Goal: Task Accomplishment & Management: Manage account settings

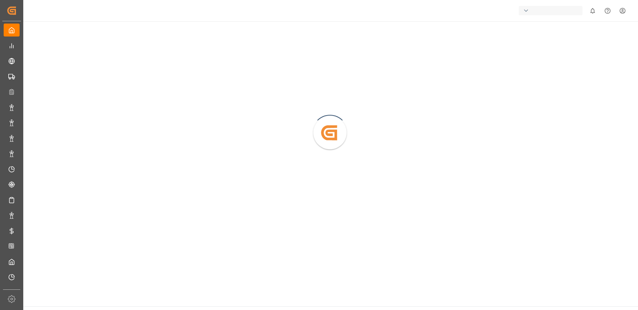
click at [537, 7] on div "button" at bounding box center [551, 10] width 64 height 9
click at [354, 43] on html "Created by potrace 1.15, written by [PERSON_NAME] [DATE]-[DATE] Created by potr…" at bounding box center [319, 180] width 638 height 360
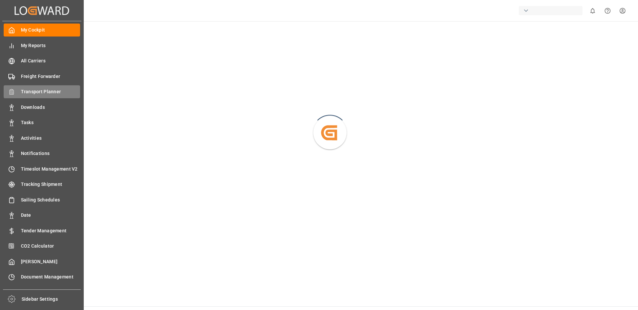
click at [39, 91] on span "Transport Planner" at bounding box center [50, 91] width 59 height 7
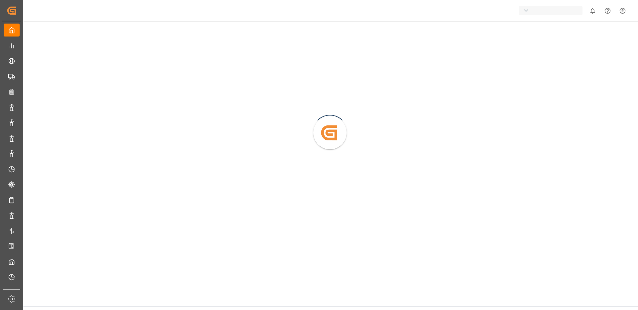
click at [555, 6] on div "button" at bounding box center [551, 10] width 64 height 9
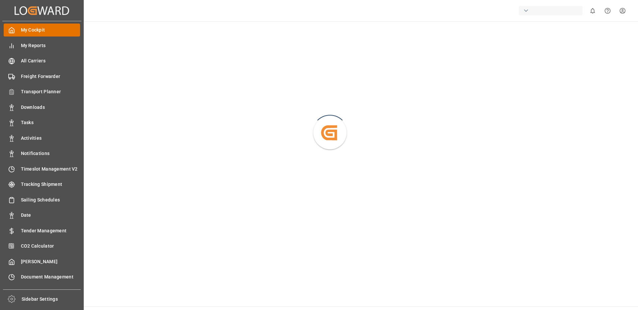
click at [47, 32] on span "My Cockpit" at bounding box center [50, 30] width 59 height 7
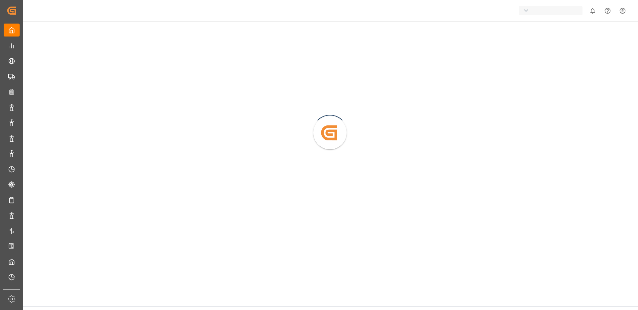
drag, startPoint x: 47, startPoint y: 32, endPoint x: 97, endPoint y: 368, distance: 339.4
click at [97, 310] on html "Created by potrace 1.15, written by [PERSON_NAME] [DATE]-[DATE] Created by potr…" at bounding box center [319, 180] width 638 height 360
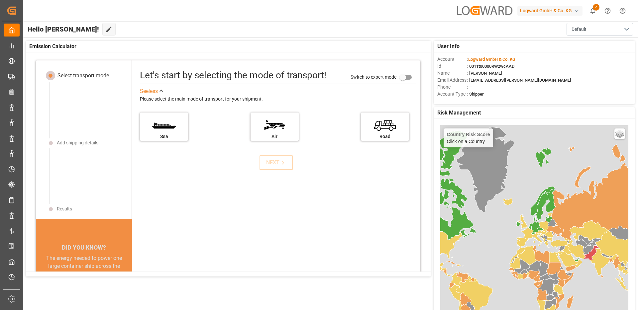
click at [545, 6] on div "Logward GmbH & Co. KG" at bounding box center [549, 11] width 65 height 10
type input "step"
click at [546, 43] on div "ST Stepan Stepan-C6OGII" at bounding box center [551, 45] width 113 height 15
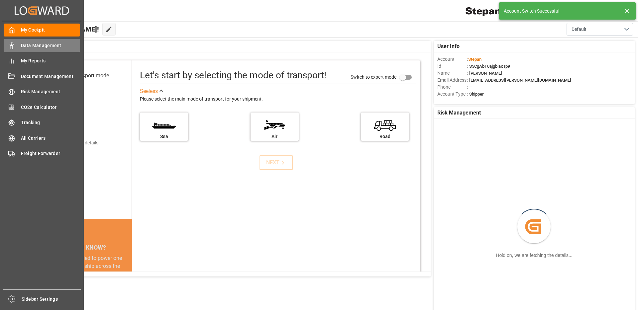
click at [56, 46] on span "Data Management" at bounding box center [50, 45] width 59 height 7
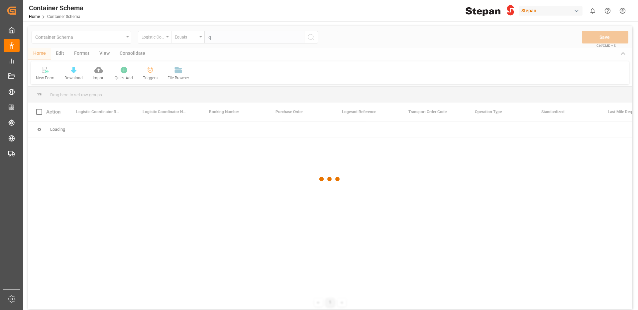
type input "q"
click at [56, 53] on div at bounding box center [329, 179] width 603 height 306
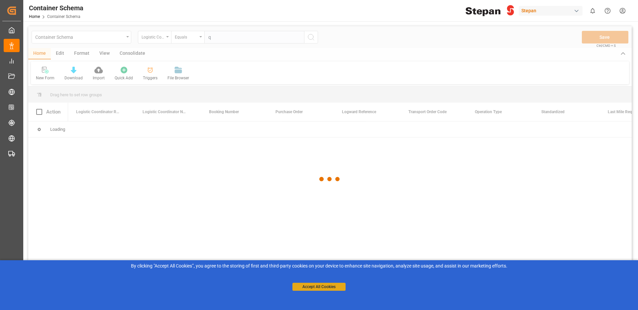
type input "q"
click at [313, 285] on button "Accept All Cookies" at bounding box center [318, 287] width 53 height 8
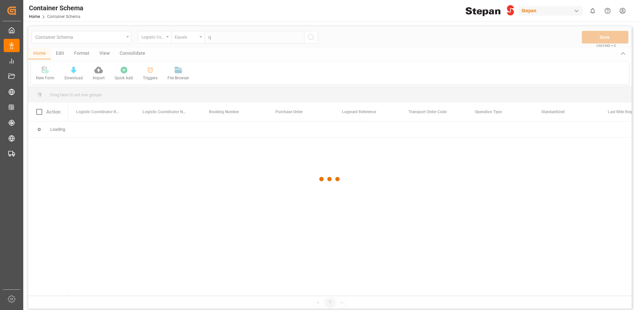
click at [60, 54] on div at bounding box center [329, 179] width 603 height 306
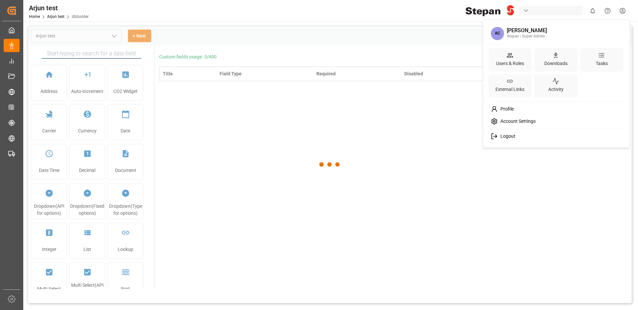
click at [627, 10] on html "Created by potrace 1.15, written by [PERSON_NAME] [DATE]-[DATE] Created by potr…" at bounding box center [319, 180] width 638 height 360
type input "Arjun test"
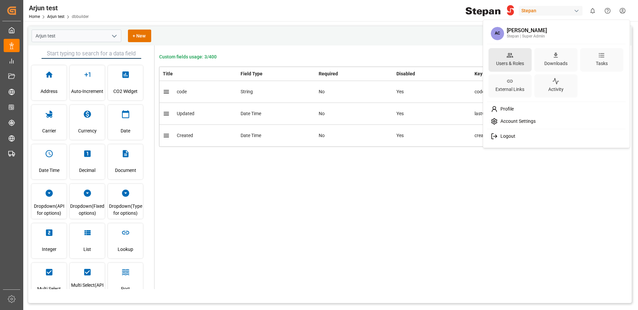
click at [501, 60] on div "Users & Roles" at bounding box center [510, 64] width 31 height 10
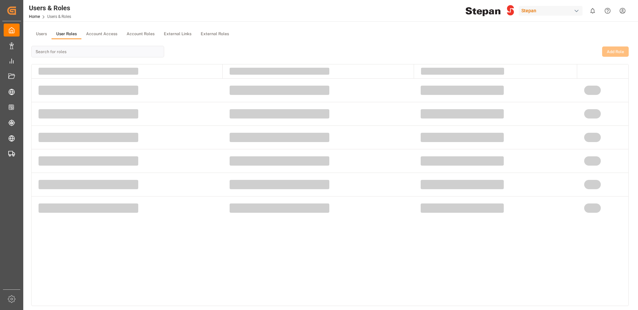
click at [67, 32] on button "User Roles" at bounding box center [67, 34] width 30 height 10
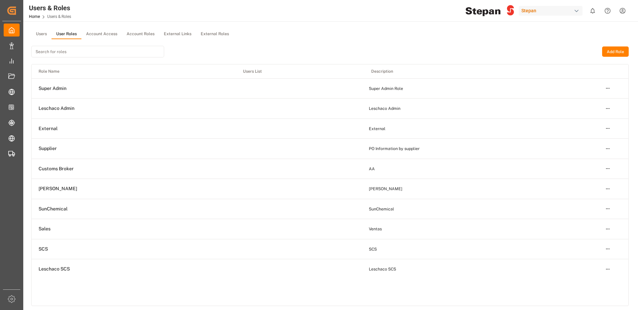
click at [605, 88] on html "Created by potrace 1.15, written by Peter Selinger 2001-2017 Created by potrace…" at bounding box center [319, 180] width 638 height 360
click at [597, 97] on div "Edit" at bounding box center [594, 100] width 34 height 9
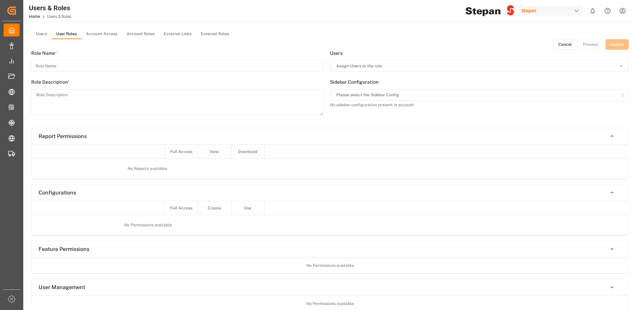
type input "Super Admin"
type textarea "Super Admin Role"
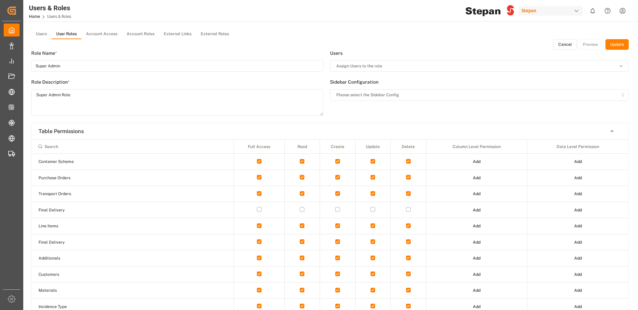
scroll to position [118, 0]
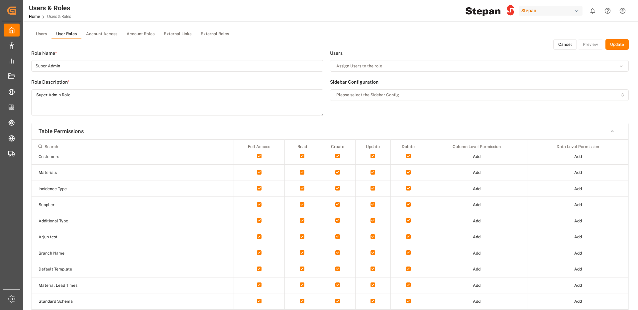
click at [563, 45] on button "Cancel" at bounding box center [565, 44] width 24 height 11
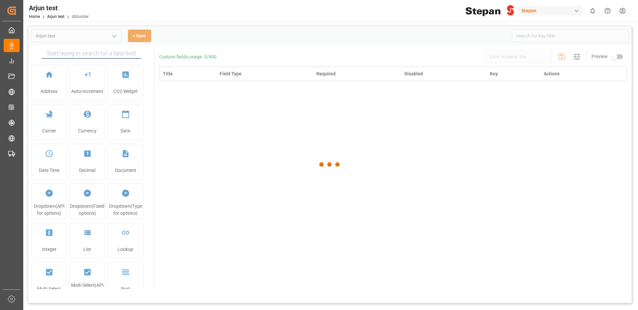
type input "Arjun test"
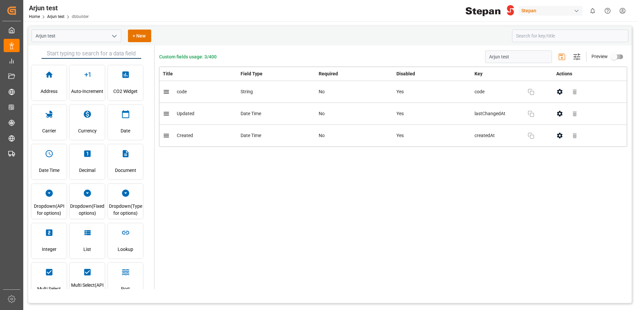
click at [619, 57] on input "primary checkbox" at bounding box center [614, 57] width 38 height 13
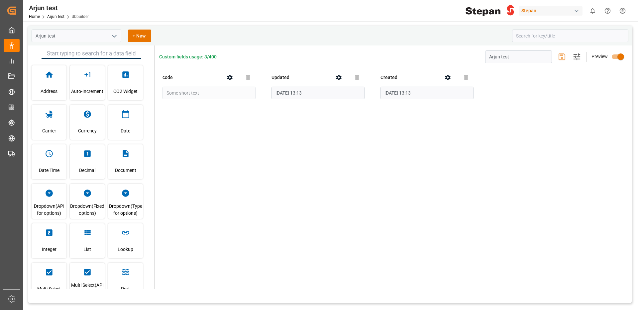
click at [619, 57] on input "primary checkbox" at bounding box center [621, 57] width 38 height 13
checkbox input "false"
